Goal: Transaction & Acquisition: Download file/media

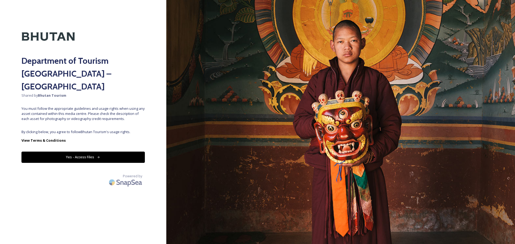
click at [120, 114] on div "Department of Tourism [GEOGRAPHIC_DATA] – Brand Centre Shared by Bhutan Tourism…" at bounding box center [83, 121] width 166 height 201
click at [83, 152] on button "Yes - Access Files" at bounding box center [82, 157] width 123 height 11
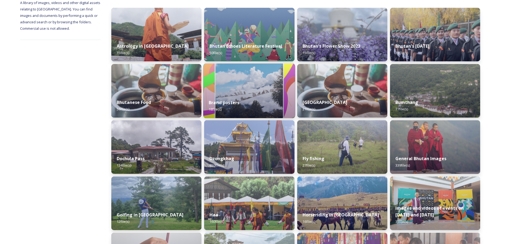
scroll to position [80, 0]
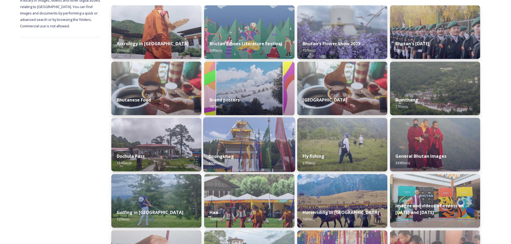
click at [253, 148] on div "Dzongkhag 650 file(s)" at bounding box center [249, 160] width 92 height 24
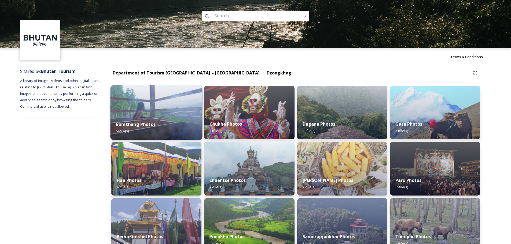
click at [145, 112] on img at bounding box center [156, 112] width 92 height 55
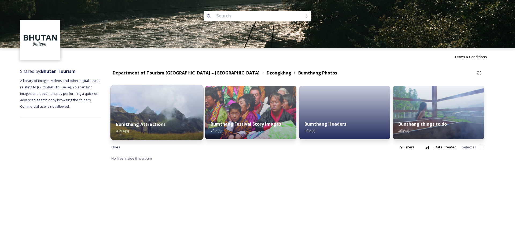
click at [174, 115] on img at bounding box center [156, 112] width 93 height 55
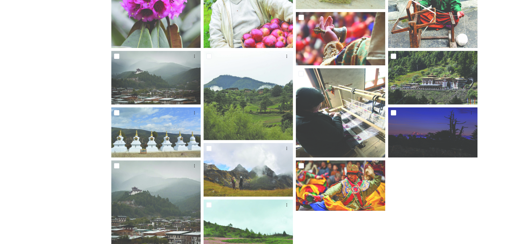
scroll to position [424, 0]
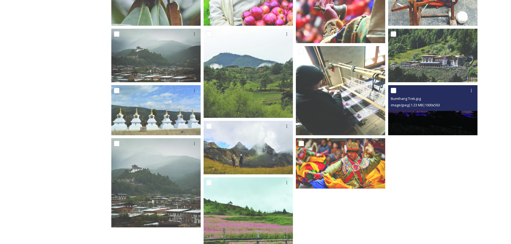
click at [435, 118] on img at bounding box center [432, 110] width 89 height 50
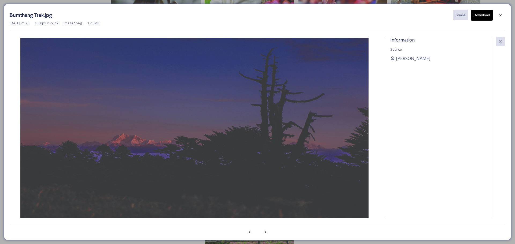
click at [481, 14] on button "Download" at bounding box center [481, 15] width 22 height 11
click at [502, 12] on div at bounding box center [500, 15] width 10 height 10
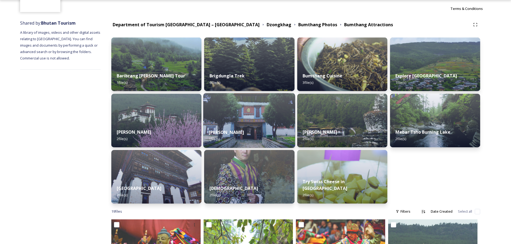
scroll to position [54, 0]
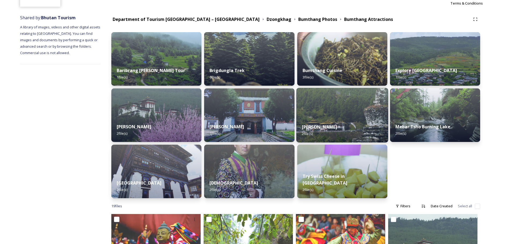
click at [345, 112] on img at bounding box center [342, 115] width 92 height 55
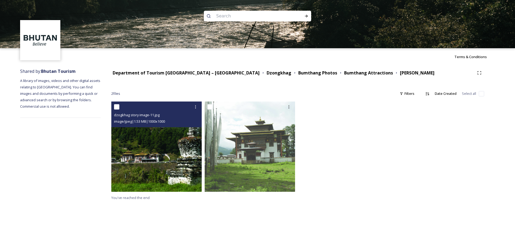
click at [159, 158] on img at bounding box center [156, 147] width 90 height 90
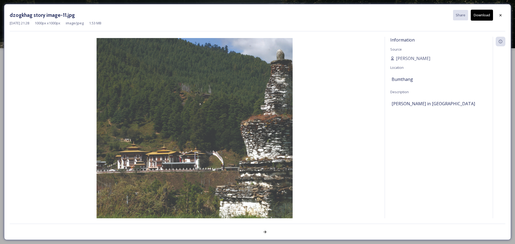
click at [481, 17] on button "Download" at bounding box center [481, 15] width 22 height 11
click at [500, 16] on icon at bounding box center [500, 15] width 4 height 4
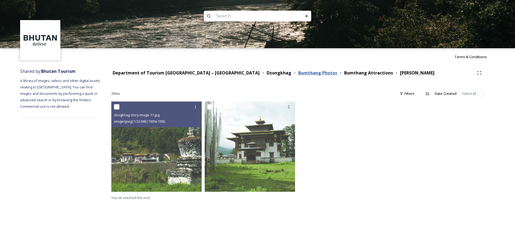
click at [298, 72] on strong "Bumthang Photos" at bounding box center [317, 73] width 39 height 6
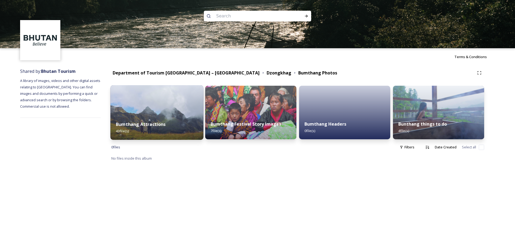
click at [148, 125] on strong "Bumthang Attractions" at bounding box center [141, 124] width 50 height 6
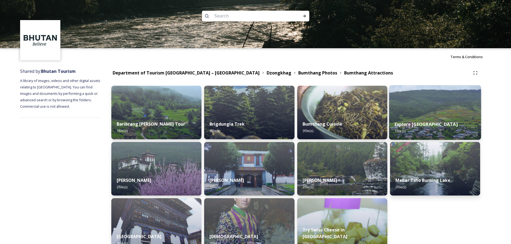
click at [428, 118] on div "Explore Ura valley 1 file(s)" at bounding box center [435, 128] width 92 height 24
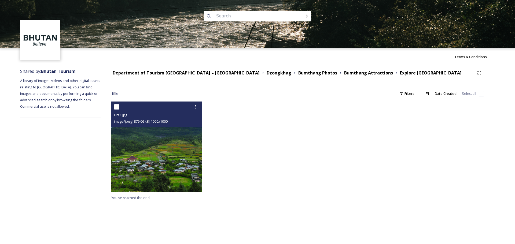
click at [164, 146] on img at bounding box center [156, 147] width 90 height 90
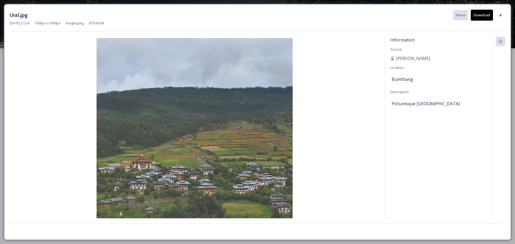
click at [481, 14] on button "Download" at bounding box center [481, 15] width 22 height 11
click at [500, 14] on icon at bounding box center [500, 15] width 4 height 4
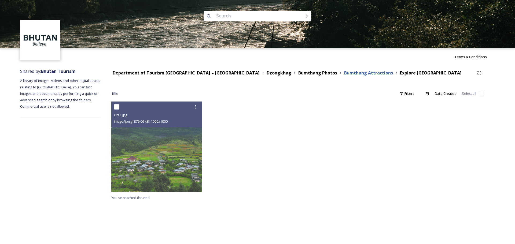
click at [344, 75] on strong "Bumthang Attractions" at bounding box center [368, 73] width 49 height 6
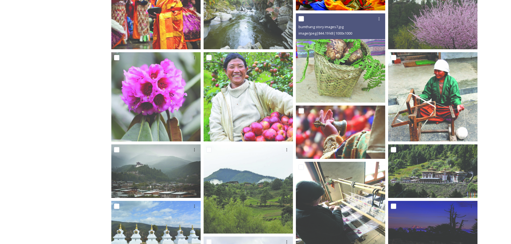
scroll to position [388, 0]
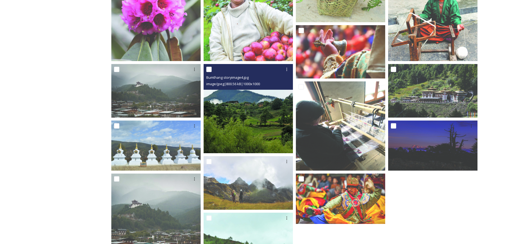
click at [242, 128] on img at bounding box center [247, 108] width 89 height 89
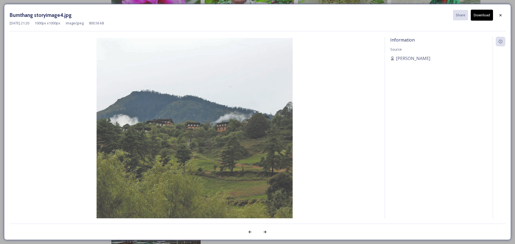
click at [482, 16] on button "Download" at bounding box center [481, 15] width 22 height 11
click at [502, 14] on icon at bounding box center [500, 15] width 4 height 4
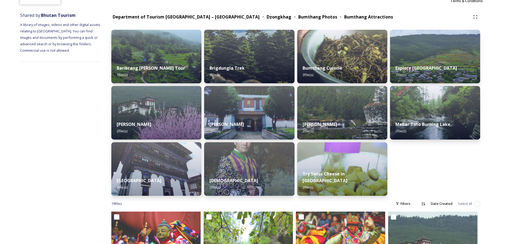
scroll to position [56, 0]
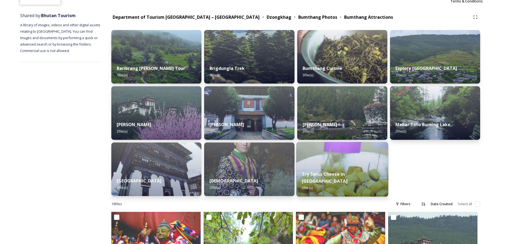
click at [347, 168] on img at bounding box center [342, 169] width 92 height 55
click at [347, 166] on img at bounding box center [342, 169] width 92 height 55
click at [350, 176] on div "Try Swiss Cheese in Bumthang 2 file(s)" at bounding box center [342, 181] width 92 height 31
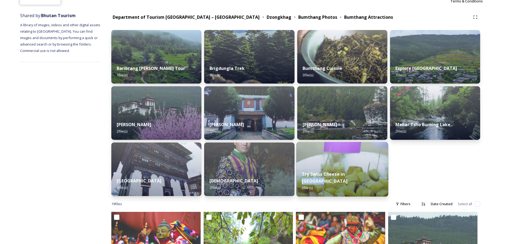
click at [350, 176] on div "Try Swiss Cheese in Bumthang 2 file(s)" at bounding box center [342, 181] width 92 height 31
click at [322, 163] on img at bounding box center [342, 169] width 92 height 55
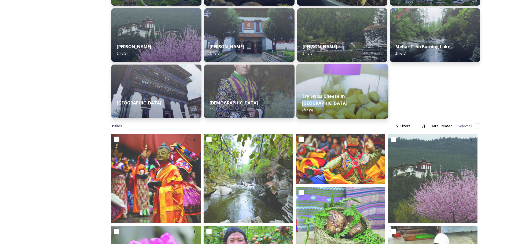
scroll to position [134, 0]
click at [339, 88] on img at bounding box center [342, 91] width 92 height 55
click at [345, 79] on img at bounding box center [342, 91] width 92 height 55
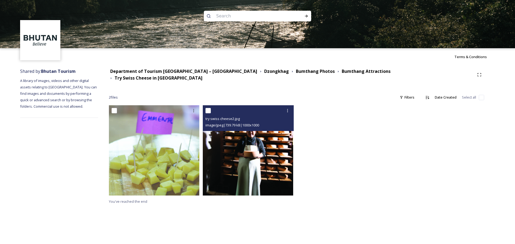
click at [270, 153] on img at bounding box center [248, 150] width 90 height 90
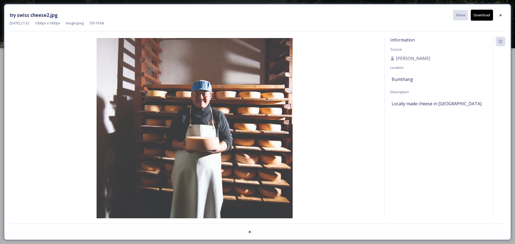
click at [482, 16] on button "Download" at bounding box center [481, 15] width 22 height 11
click at [499, 16] on icon at bounding box center [500, 15] width 4 height 4
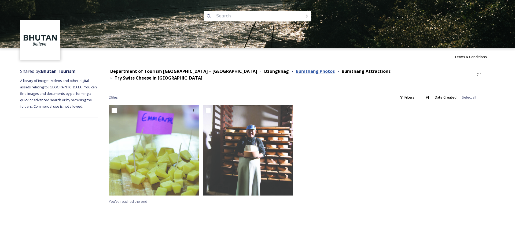
click at [296, 72] on strong "Bumthang Photos" at bounding box center [315, 71] width 39 height 6
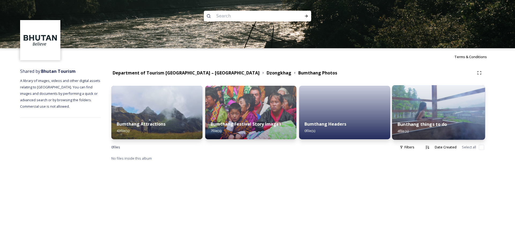
click at [420, 117] on div "Bunthang things to do 4 file(s)" at bounding box center [438, 128] width 93 height 24
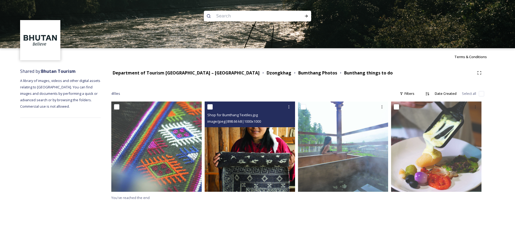
click at [246, 162] on img at bounding box center [250, 147] width 90 height 90
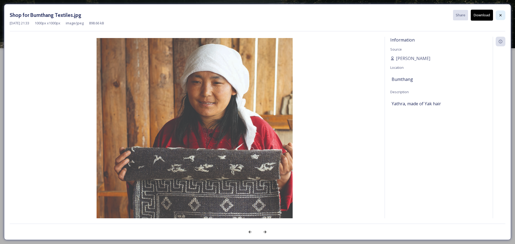
click at [501, 16] on icon at bounding box center [500, 15] width 4 height 4
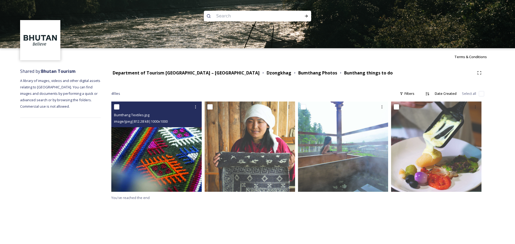
click at [139, 146] on img at bounding box center [156, 147] width 90 height 90
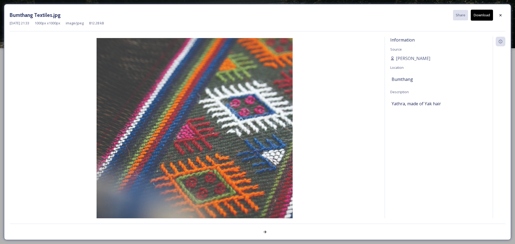
click at [485, 13] on button "Download" at bounding box center [481, 15] width 22 height 11
click at [498, 15] on icon at bounding box center [500, 15] width 4 height 4
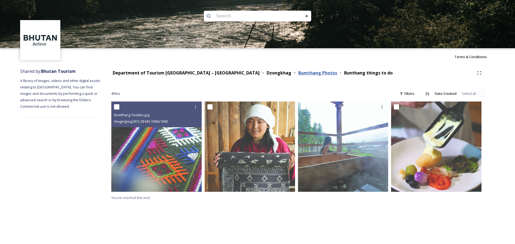
click at [298, 72] on strong "Bumthang Photos" at bounding box center [317, 73] width 39 height 6
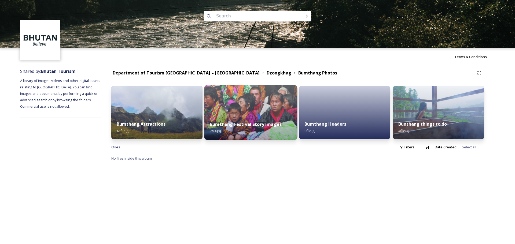
click at [239, 113] on img at bounding box center [250, 112] width 93 height 55
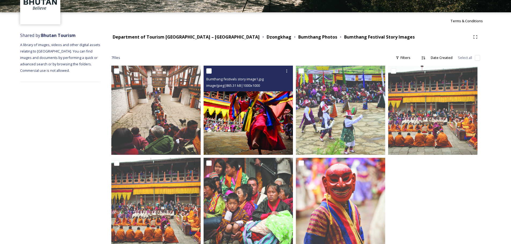
scroll to position [51, 0]
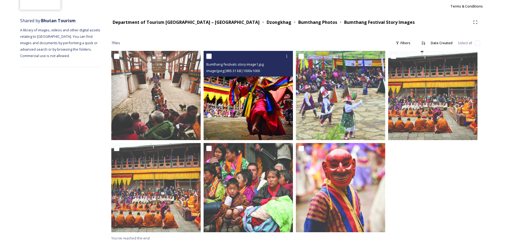
click at [246, 122] on img at bounding box center [247, 95] width 89 height 89
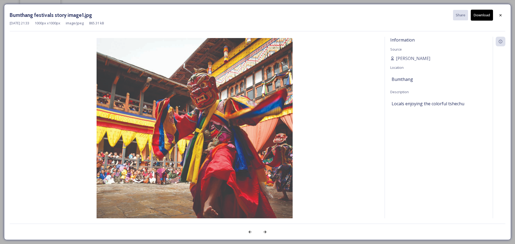
click at [483, 15] on button "Download" at bounding box center [481, 15] width 22 height 11
click at [501, 14] on icon at bounding box center [500, 15] width 4 height 4
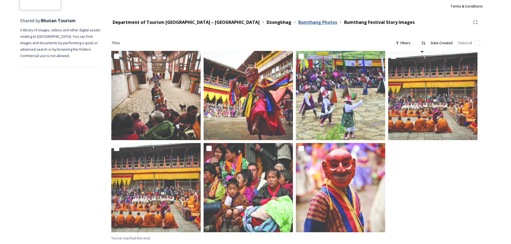
click at [298, 24] on strong "Bumthang Photos" at bounding box center [317, 22] width 39 height 6
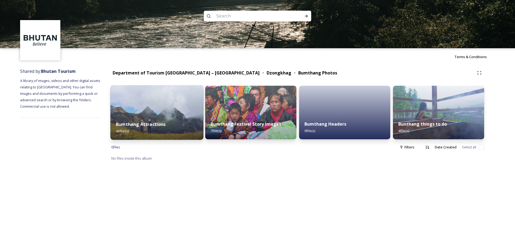
click at [170, 114] on img at bounding box center [156, 112] width 93 height 55
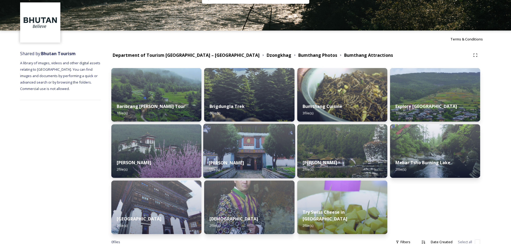
scroll to position [27, 0]
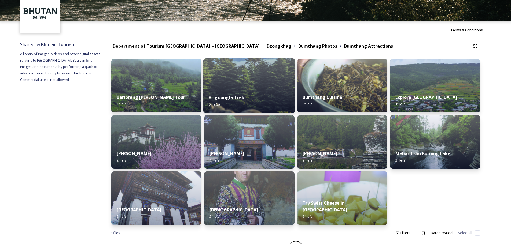
click at [267, 90] on div "Brigdungla Trek 6 file(s)" at bounding box center [249, 101] width 92 height 24
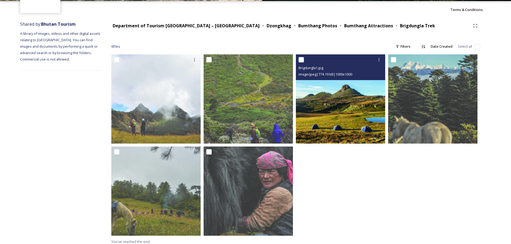
scroll to position [51, 0]
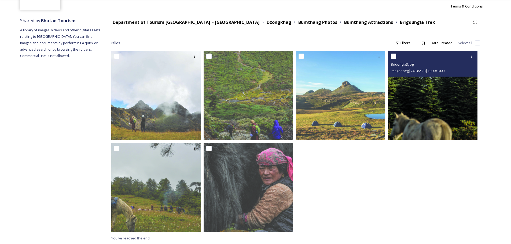
click at [439, 125] on img at bounding box center [432, 95] width 89 height 89
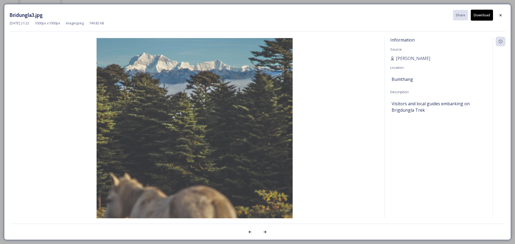
click at [477, 16] on button "Download" at bounding box center [481, 15] width 22 height 11
click at [500, 14] on icon at bounding box center [500, 15] width 4 height 4
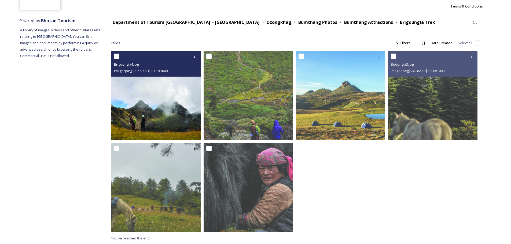
click at [157, 118] on img at bounding box center [155, 95] width 89 height 89
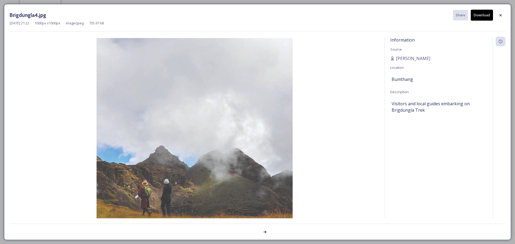
click at [479, 14] on button "Download" at bounding box center [481, 15] width 22 height 11
click at [501, 14] on icon at bounding box center [500, 15] width 4 height 4
